Goal: Information Seeking & Learning: Learn about a topic

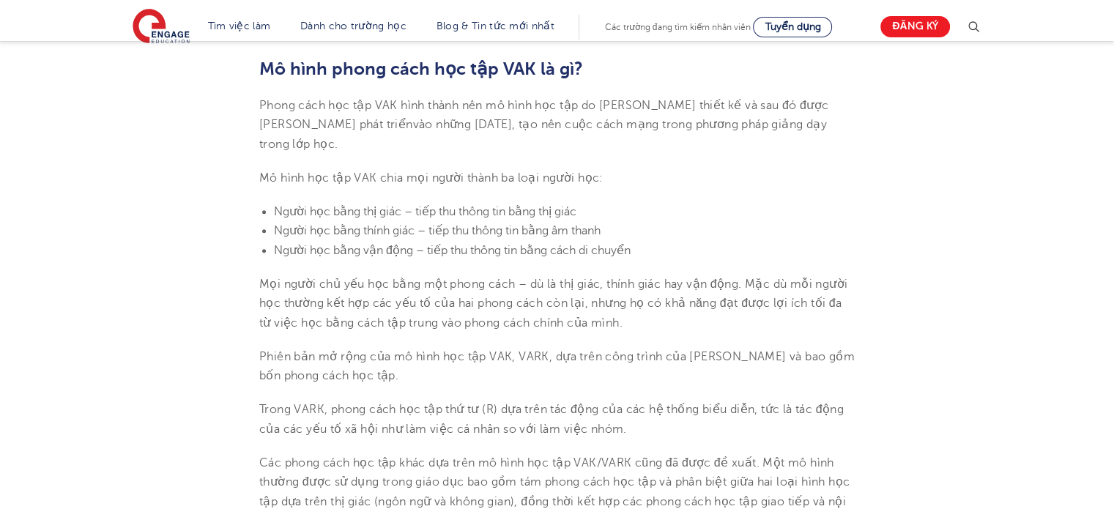
scroll to position [513, 0]
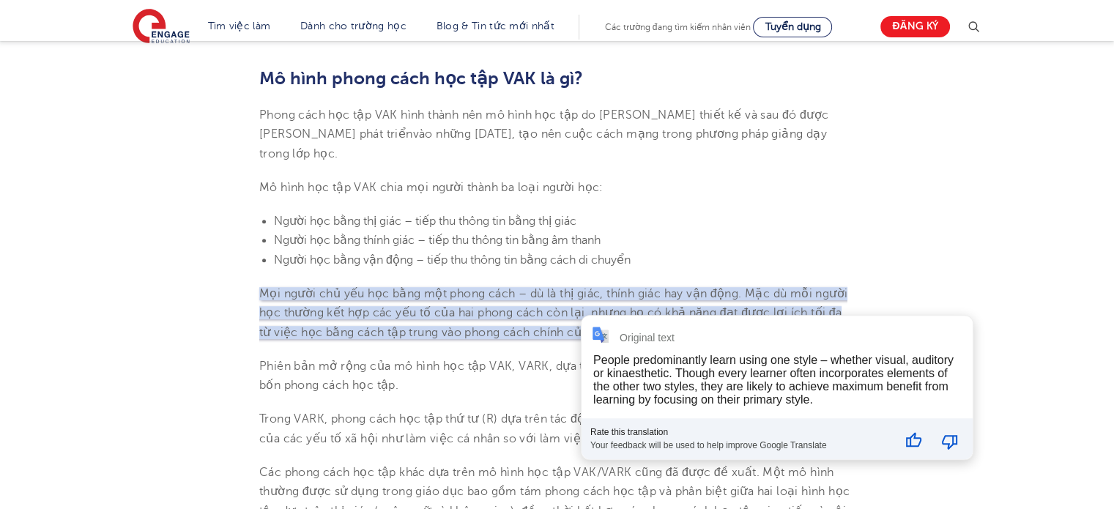
click at [665, 250] on li "Người học bằng thính giác – tiếp thu thông tin bằng âm thanh" at bounding box center [564, 240] width 581 height 19
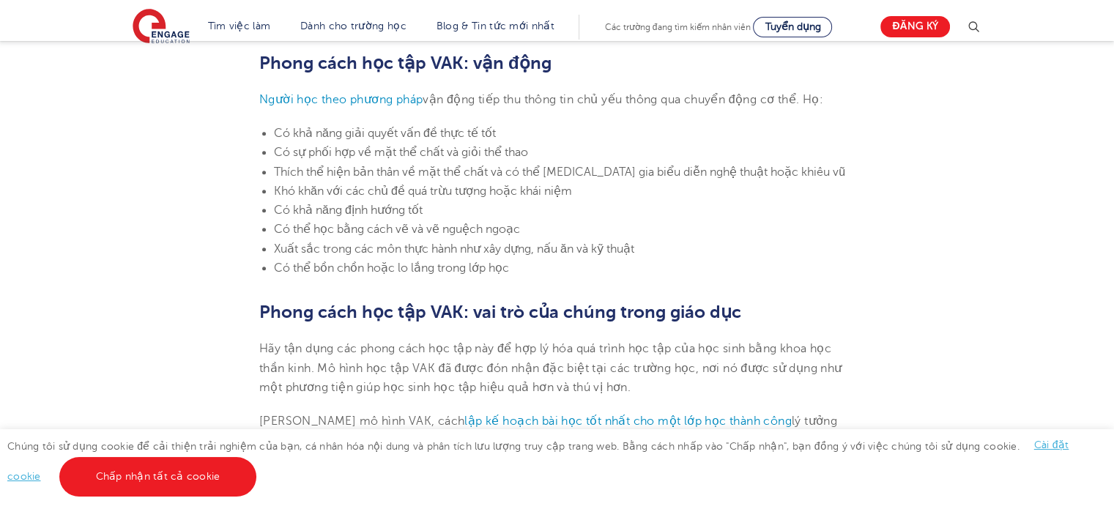
scroll to position [1612, 0]
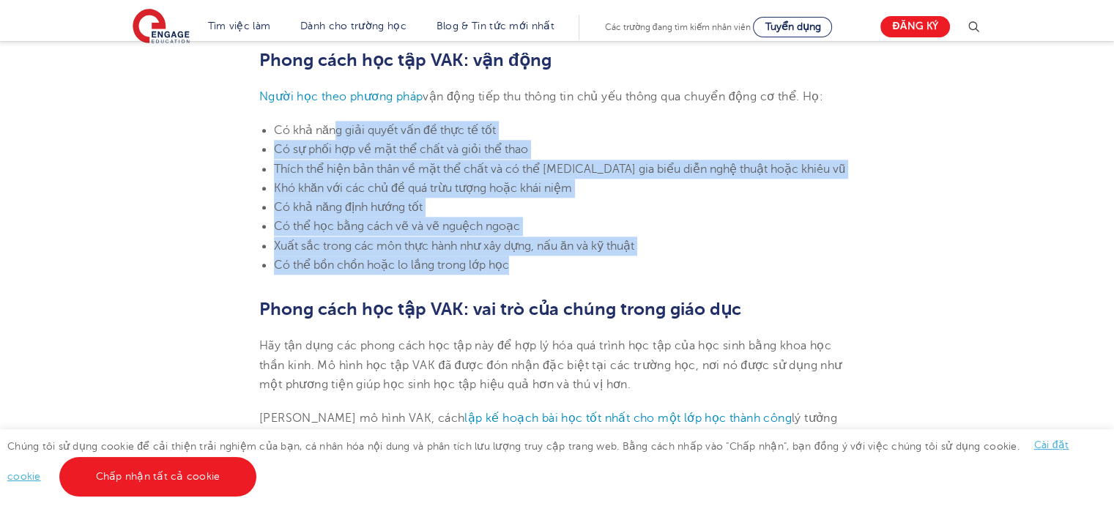
drag, startPoint x: 422, startPoint y: 198, endPoint x: 697, endPoint y: 306, distance: 296.0
click at [697, 275] on ul "Có khả năng giải quyết vấn đề thực tế tốt Có sự phối hợp về mặt thể chất và giỏ…" at bounding box center [557, 198] width 596 height 154
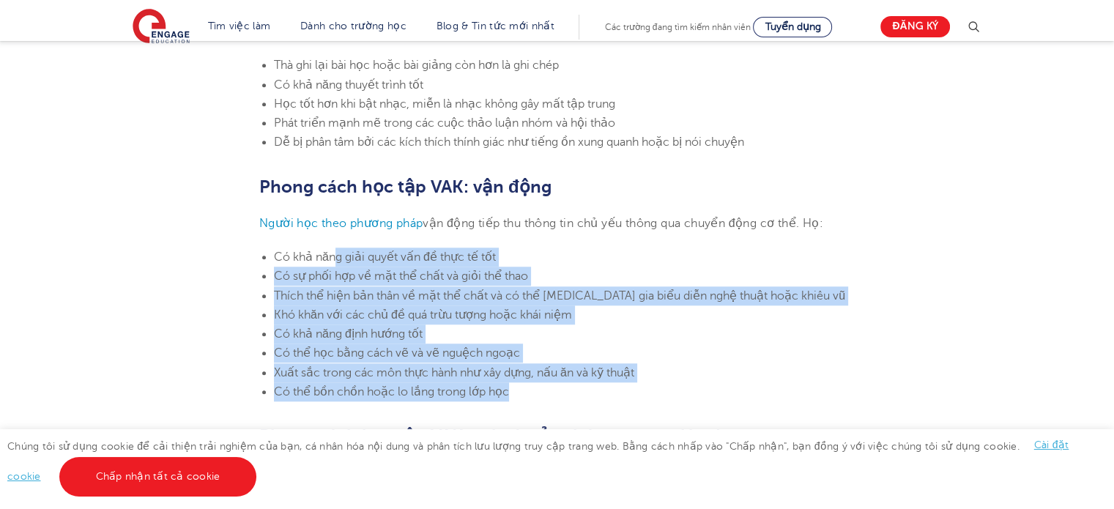
scroll to position [1685, 0]
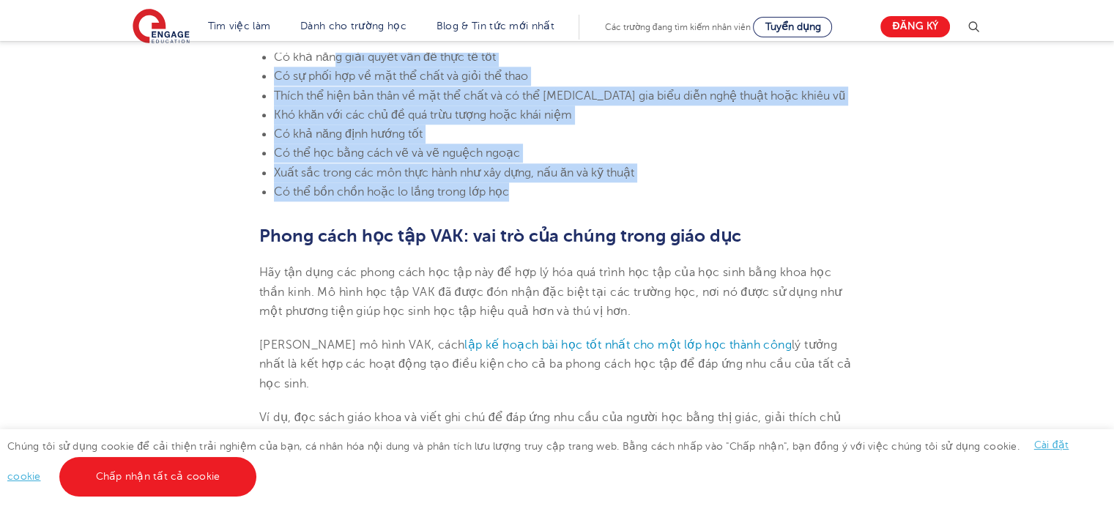
click at [343, 106] on li "Thích thể hiện bản thân về mặt thể chất và có thể [MEDICAL_DATA] gia biểu diễn …" at bounding box center [564, 95] width 581 height 19
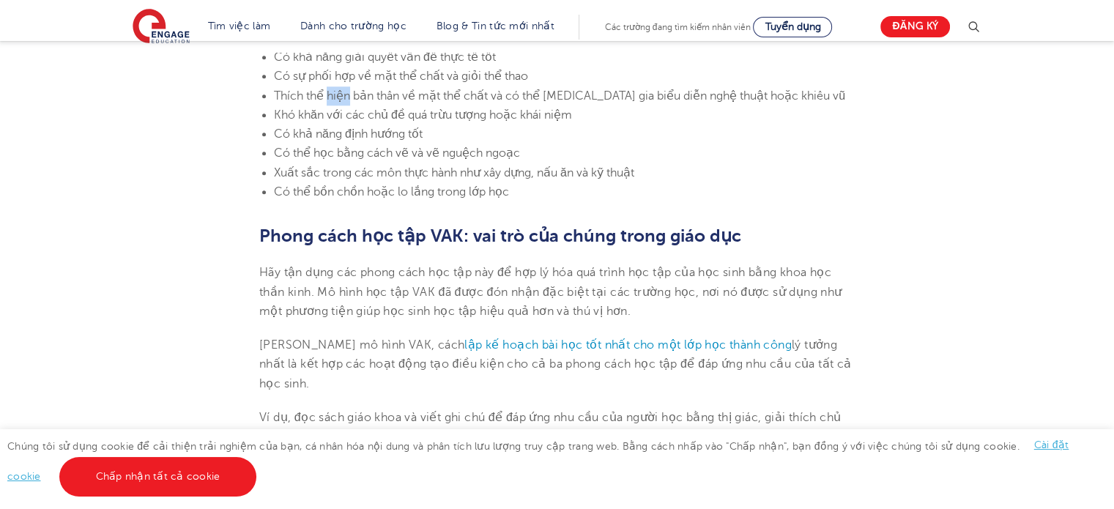
click at [343, 106] on li "Thích thể hiện bản thân về mặt thể chất và có thể [MEDICAL_DATA] gia biểu diễn …" at bounding box center [564, 95] width 581 height 19
click at [292, 103] on font "Thích thể hiện bản thân về mặt thể chất và có thể [MEDICAL_DATA] gia biểu diễn …" at bounding box center [559, 95] width 571 height 13
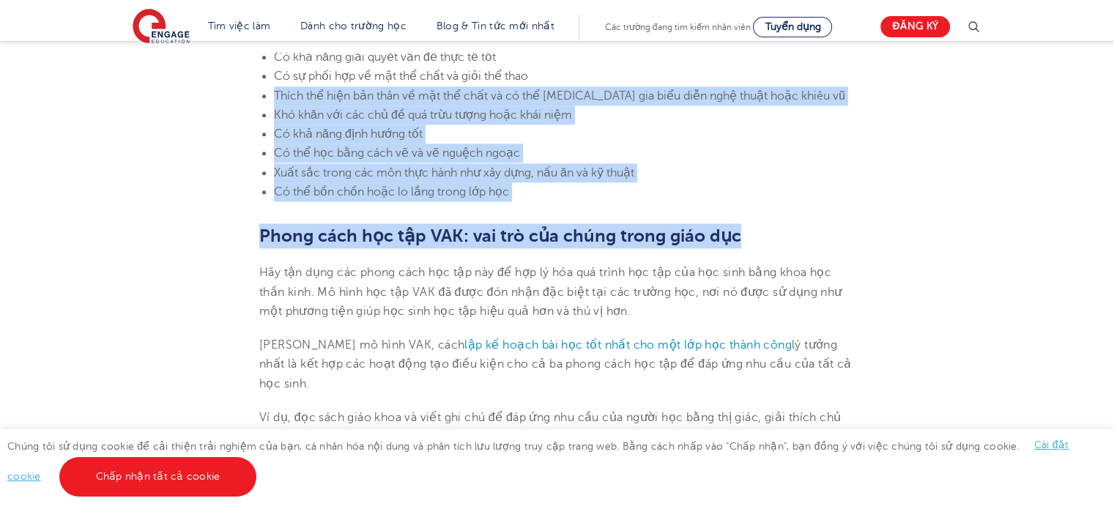
drag, startPoint x: 292, startPoint y: 122, endPoint x: 838, endPoint y: 240, distance: 559.0
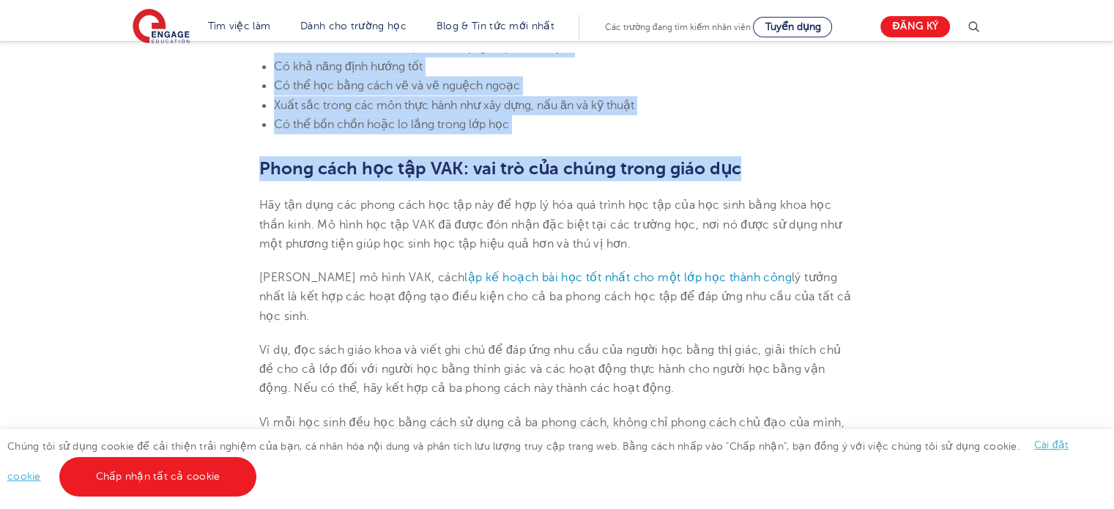
scroll to position [1758, 0]
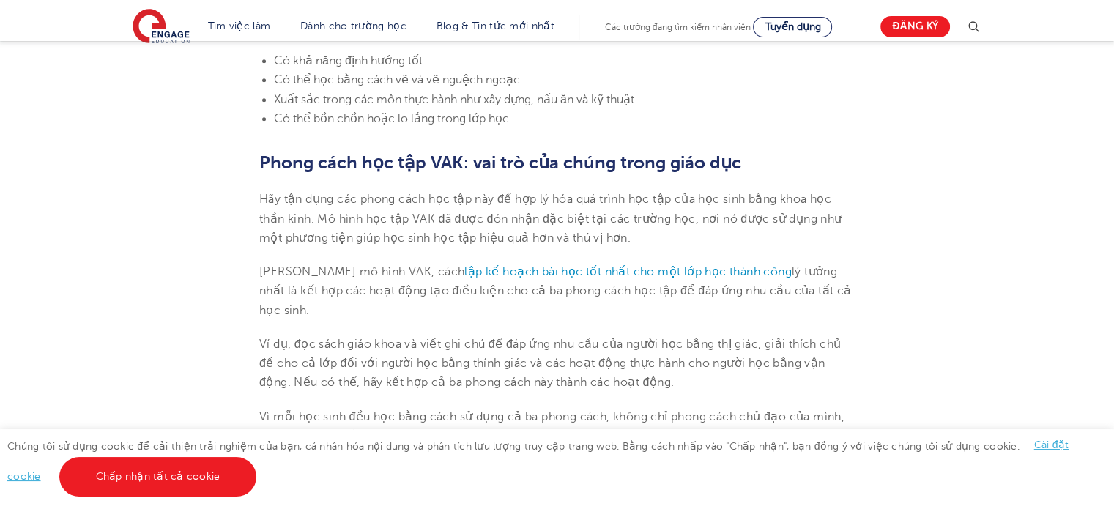
click at [768, 229] on font "Hãy tận dụng các phong cách học tập này để hợp lý hóa quá trình học tập của học…" at bounding box center [550, 219] width 583 height 52
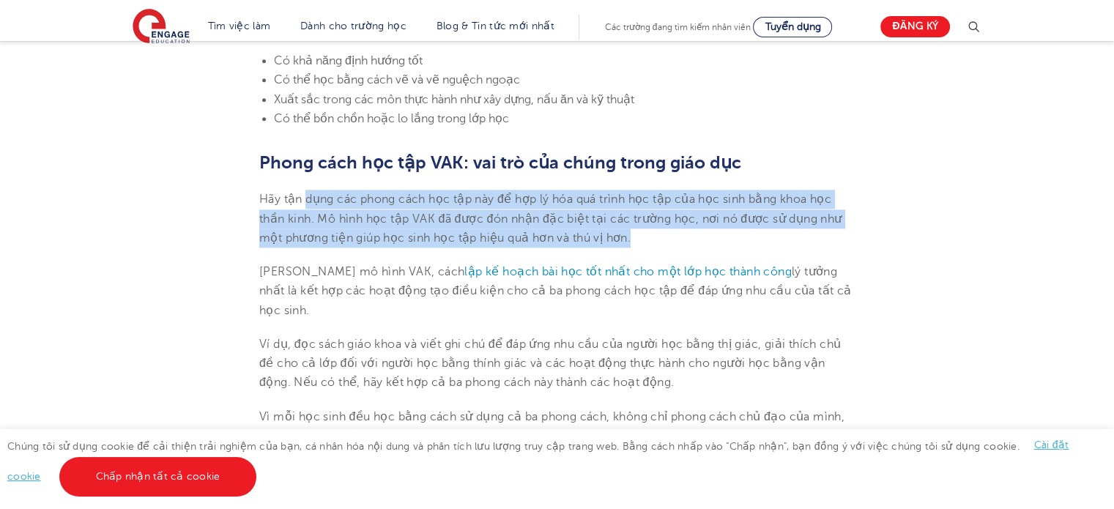
drag, startPoint x: 304, startPoint y: 227, endPoint x: 847, endPoint y: 263, distance: 544.1
click at [843, 248] on p "Hãy tận dụng các phong cách học tập này để hợp lý hóa quá trình học tập của học…" at bounding box center [557, 219] width 596 height 58
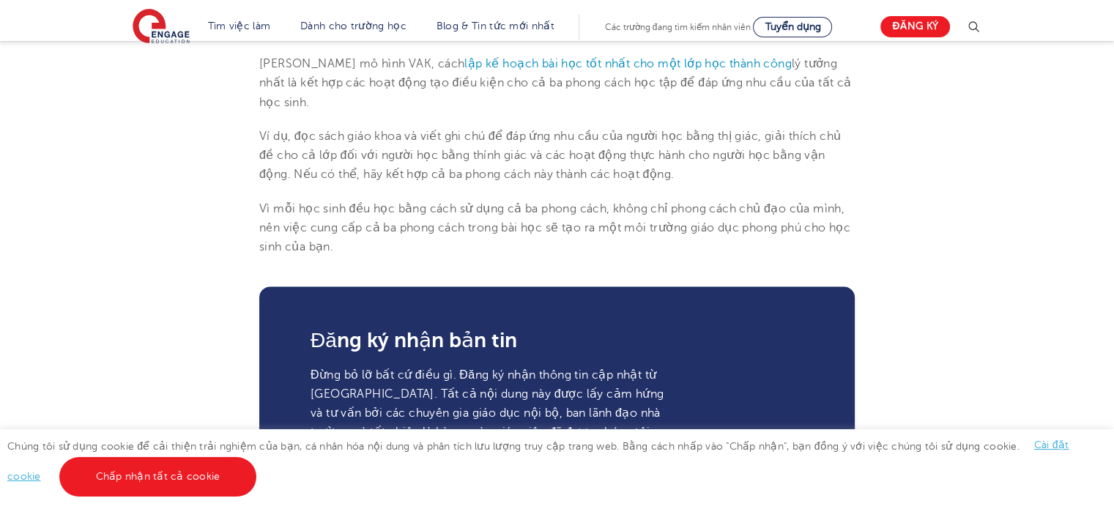
type input "Đăng ký"
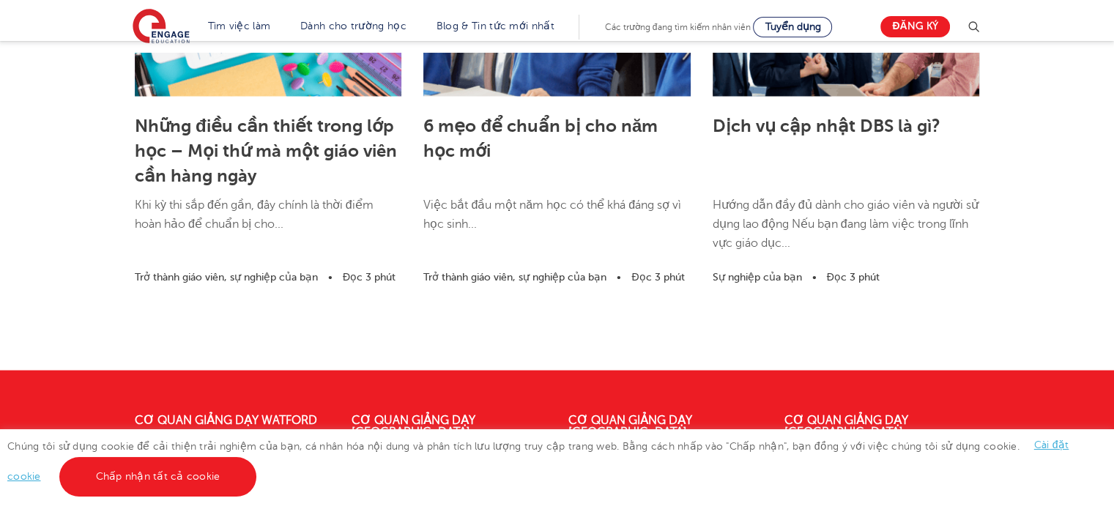
scroll to position [2784, 0]
